Goal: Browse casually

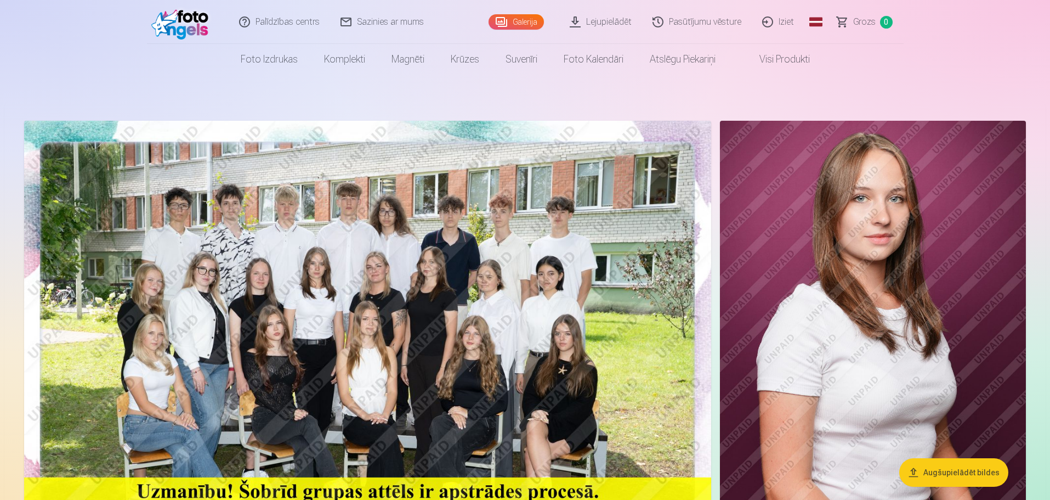
drag, startPoint x: 0, startPoint y: 0, endPoint x: 442, endPoint y: 307, distance: 537.6
click at [442, 307] on img at bounding box center [367, 350] width 687 height 459
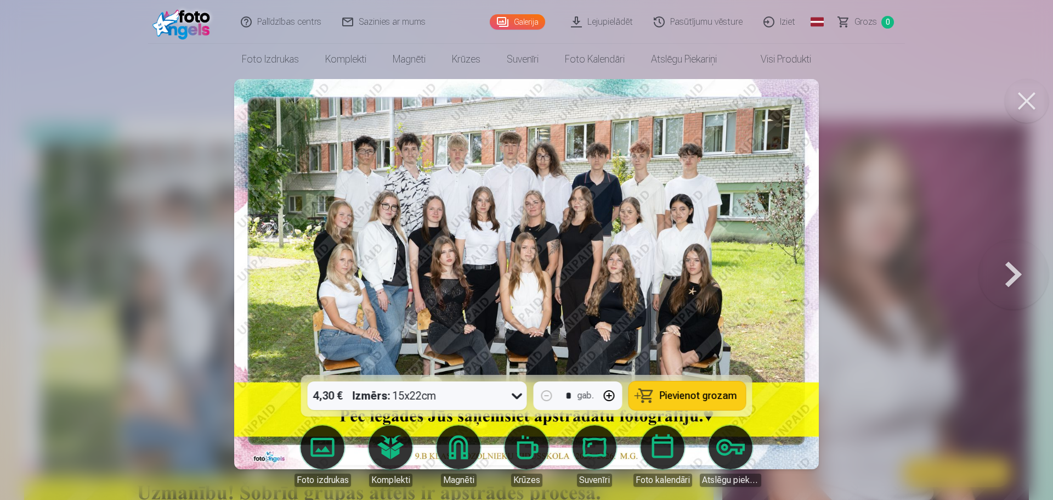
click at [1009, 278] on button at bounding box center [1014, 273] width 70 height 179
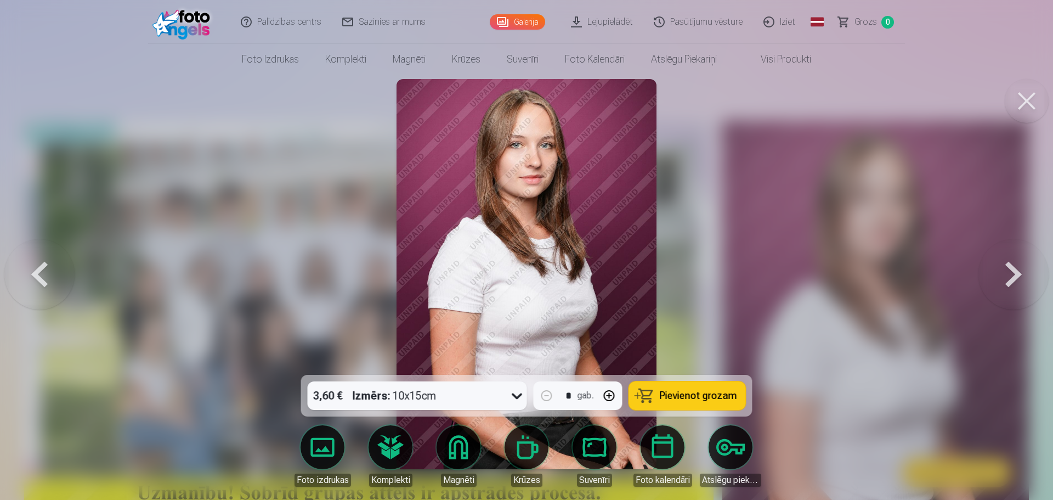
click at [1009, 278] on button at bounding box center [1014, 273] width 70 height 179
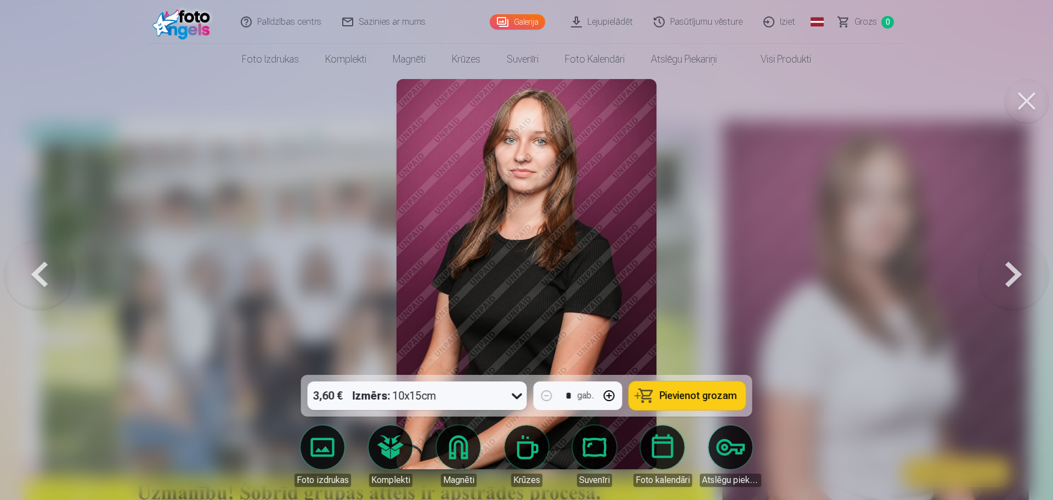
click at [1009, 278] on button at bounding box center [1014, 273] width 70 height 179
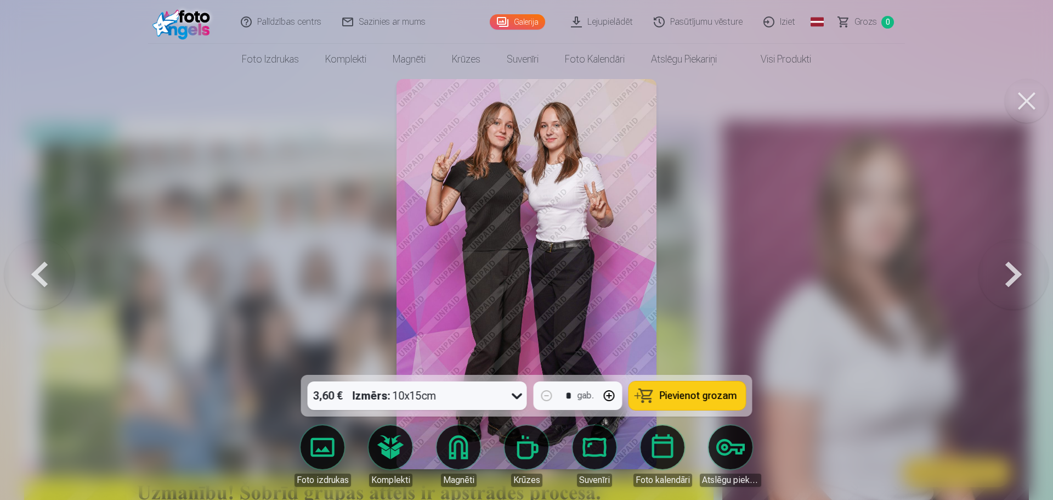
click at [1009, 278] on button at bounding box center [1014, 273] width 70 height 179
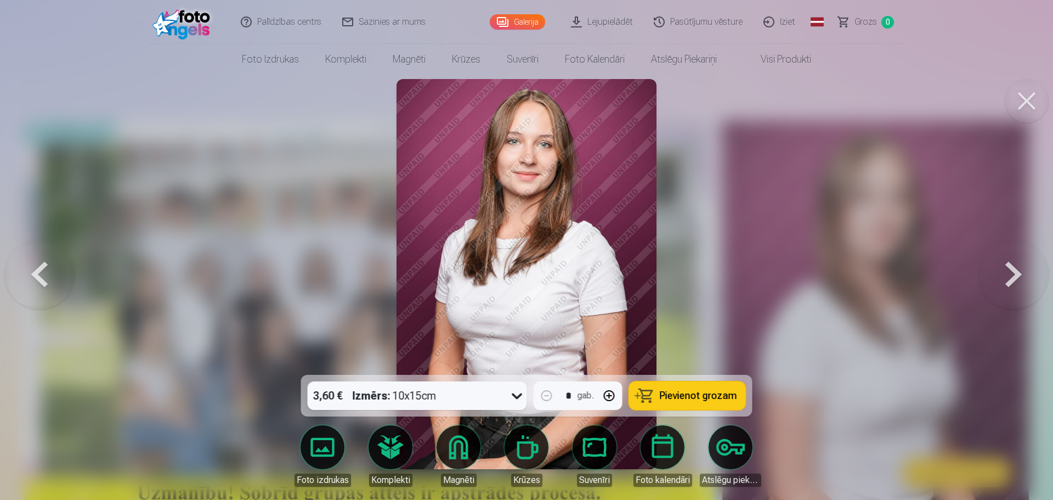
click at [1009, 278] on button at bounding box center [1014, 273] width 70 height 179
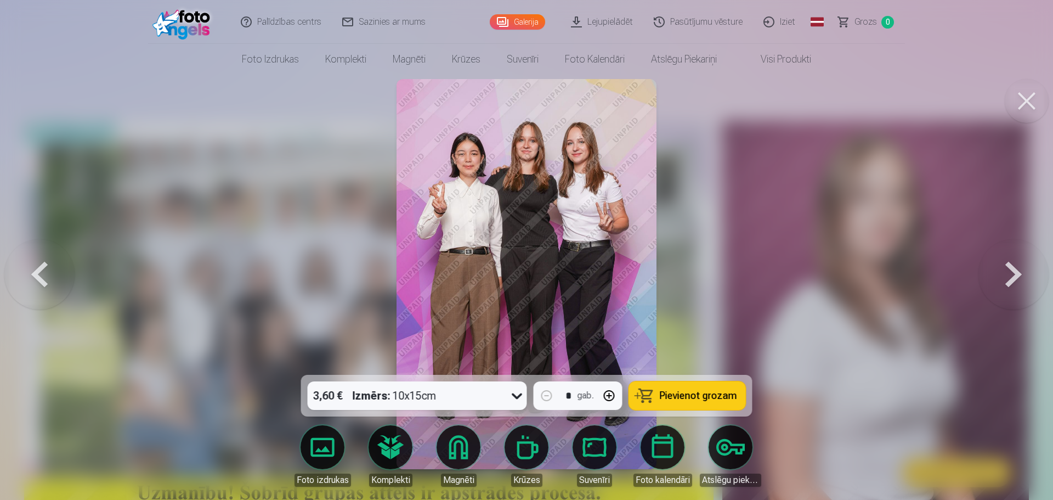
click at [1009, 278] on button at bounding box center [1014, 273] width 70 height 179
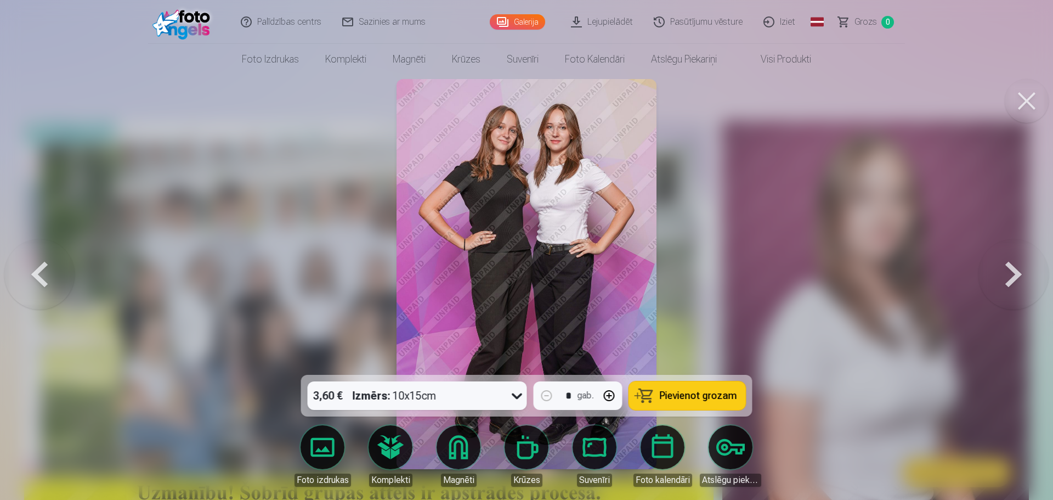
click at [1009, 278] on button at bounding box center [1014, 273] width 70 height 179
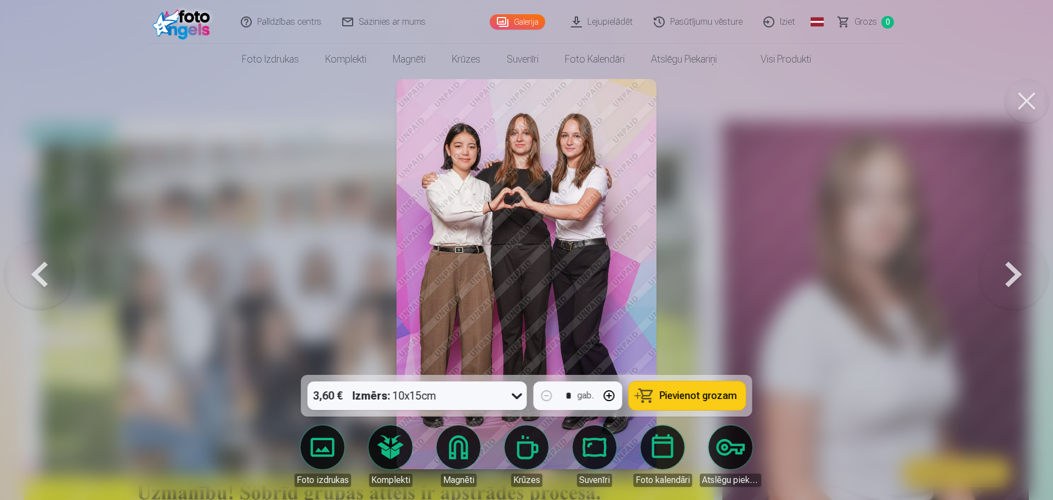
click at [1009, 278] on button at bounding box center [1014, 273] width 70 height 179
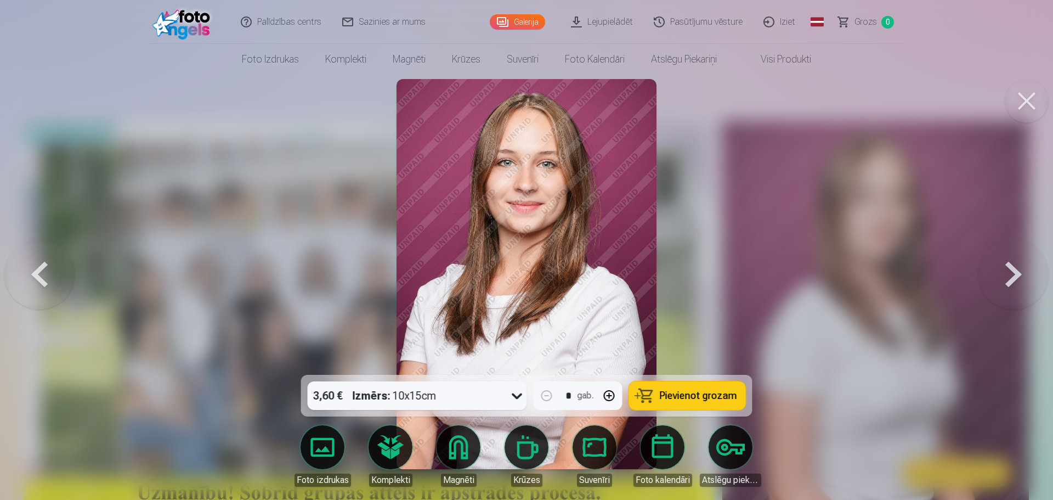
click at [1009, 278] on button at bounding box center [1014, 273] width 70 height 179
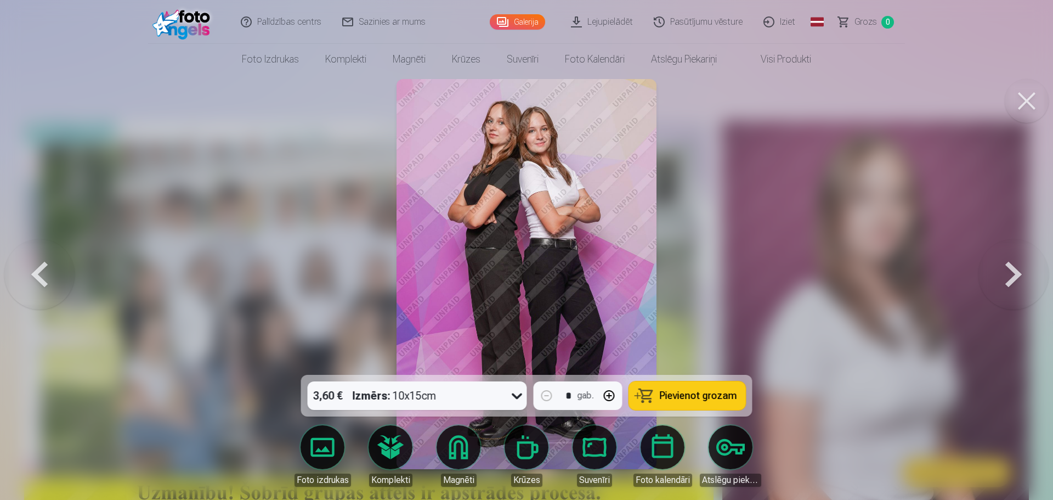
click at [1009, 278] on button at bounding box center [1014, 273] width 70 height 179
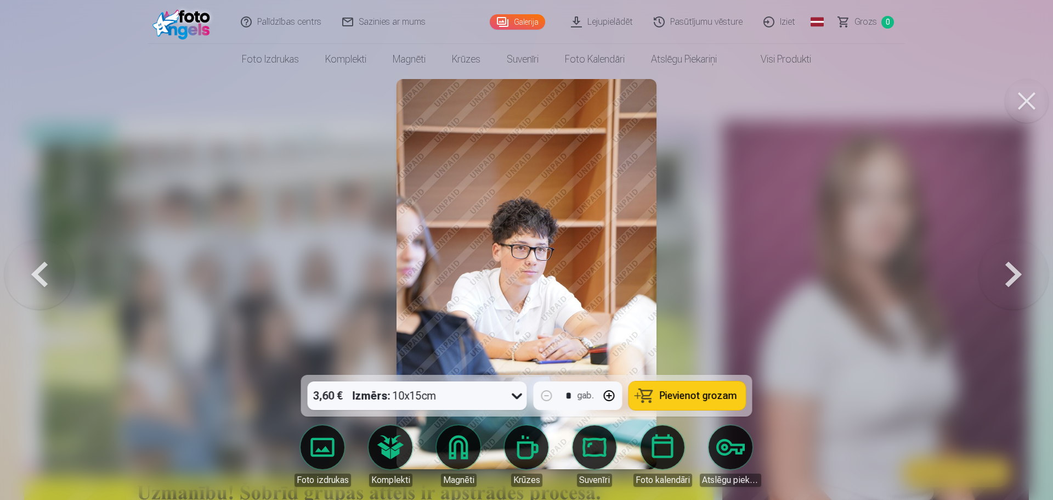
click at [1009, 278] on button at bounding box center [1014, 273] width 70 height 179
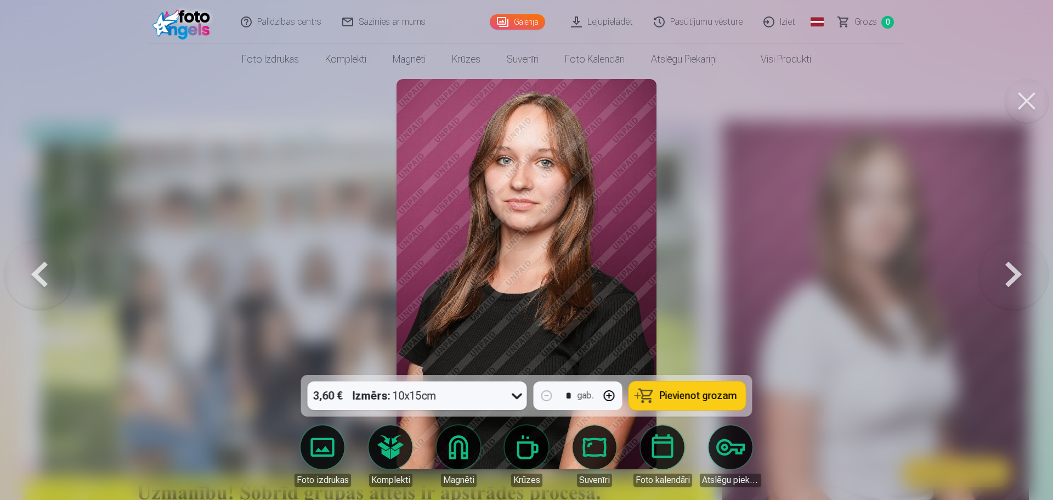
click at [1009, 278] on button at bounding box center [1014, 273] width 70 height 179
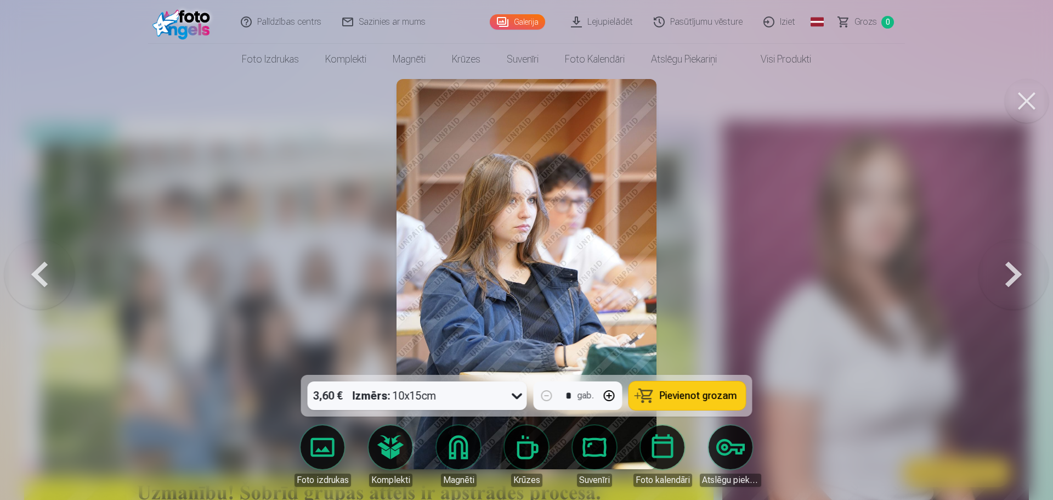
click at [1009, 278] on button at bounding box center [1014, 273] width 70 height 179
